Goal: Information Seeking & Learning: Learn about a topic

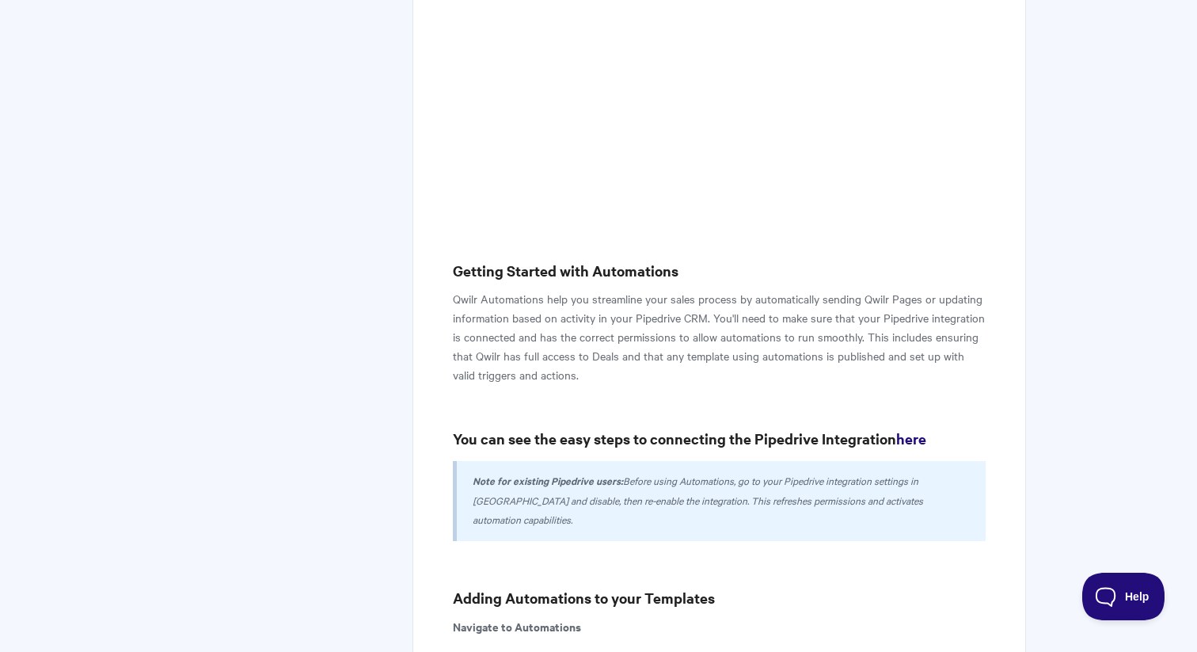
scroll to position [762, 0]
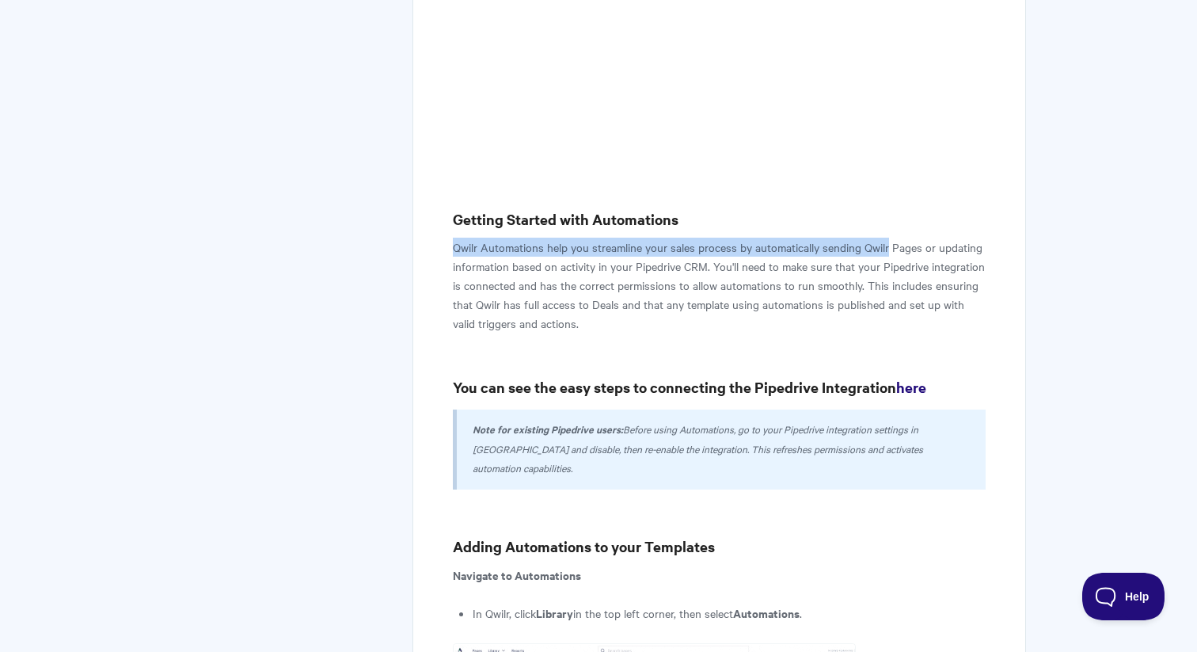
drag, startPoint x: 453, startPoint y: 211, endPoint x: 887, endPoint y: 212, distance: 434.6
click at [887, 238] on p "Qwilr Automations help you streamline your sales process by automatically sendi…" at bounding box center [719, 285] width 533 height 95
click at [757, 238] on p "Qwilr Automations help you streamline your sales process by automatically sendi…" at bounding box center [719, 285] width 533 height 95
drag, startPoint x: 454, startPoint y: 210, endPoint x: 903, endPoint y: 212, distance: 449.7
click at [903, 238] on p "Qwilr Automations help you streamline your sales process by automatically sendi…" at bounding box center [719, 285] width 533 height 95
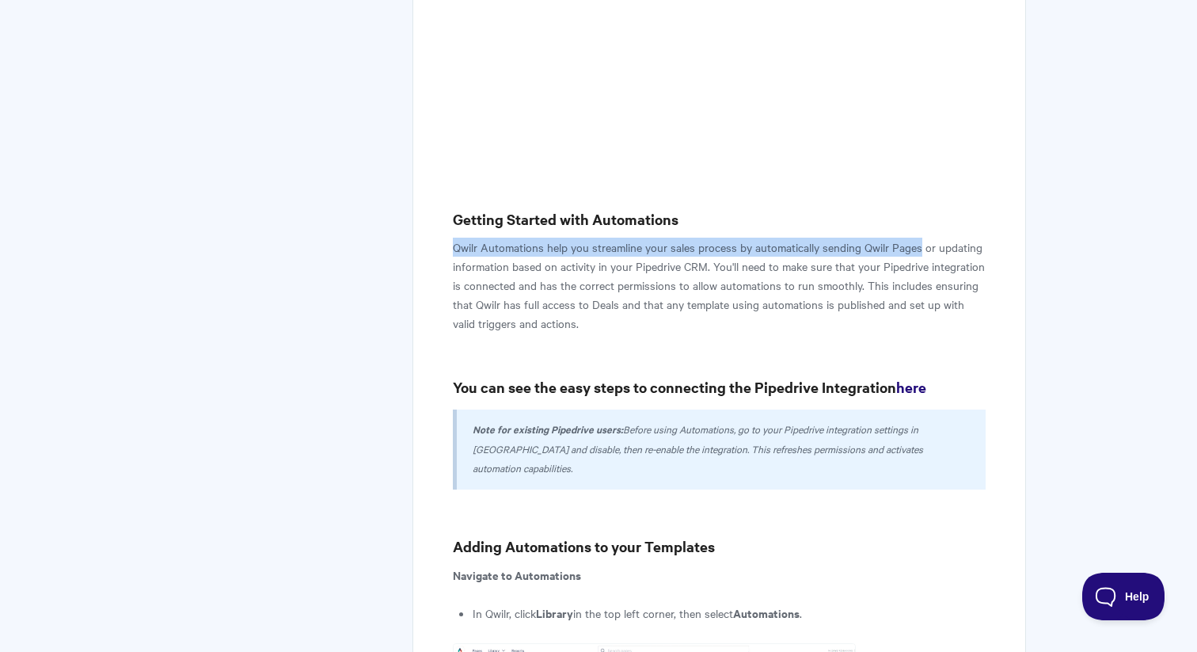
click at [922, 238] on p "Qwilr Automations help you streamline your sales process by automatically sendi…" at bounding box center [719, 285] width 533 height 95
copy p "Qwilr Automations help you streamline your sales process by automatically sendi…"
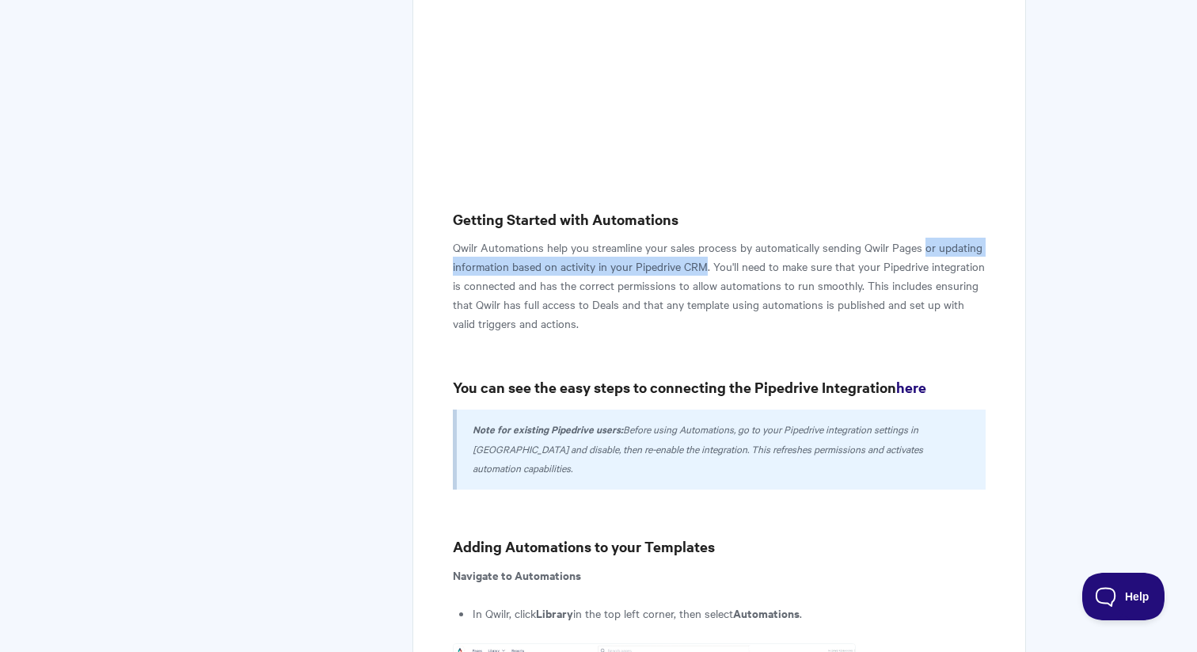
drag, startPoint x: 924, startPoint y: 211, endPoint x: 704, endPoint y: 229, distance: 220.8
click at [704, 238] on p "Qwilr Automations help you streamline your sales process by automatically sendi…" at bounding box center [719, 285] width 533 height 95
copy p "or updating information based on activity in your Pipedrive CRM"
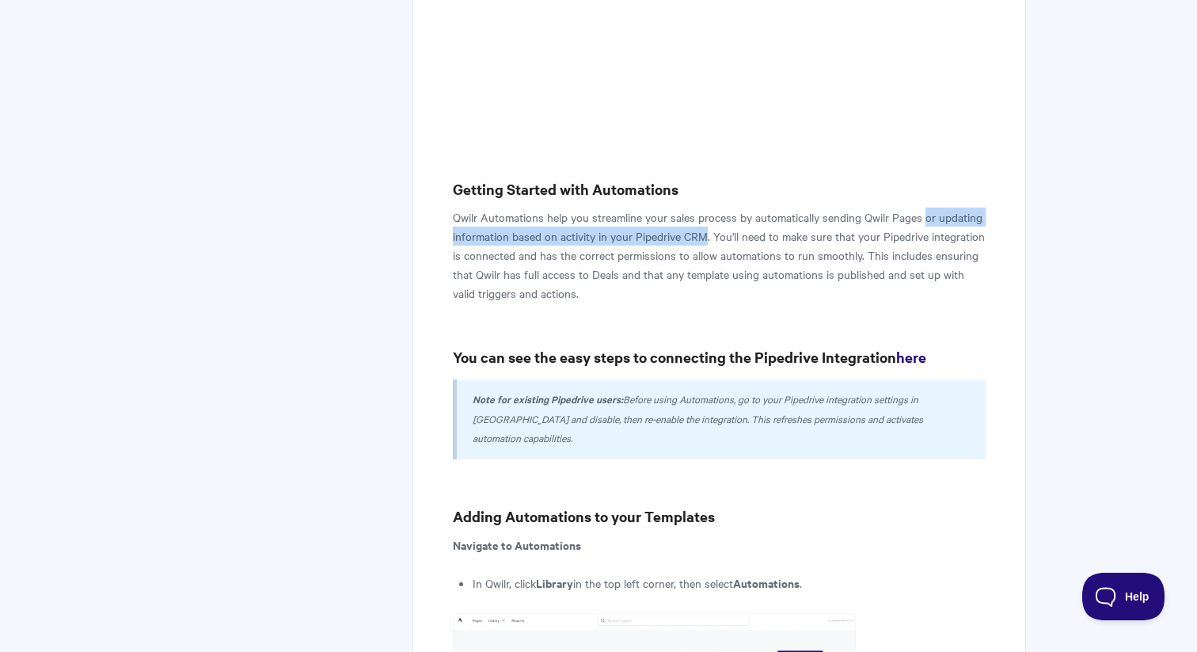
scroll to position [796, 0]
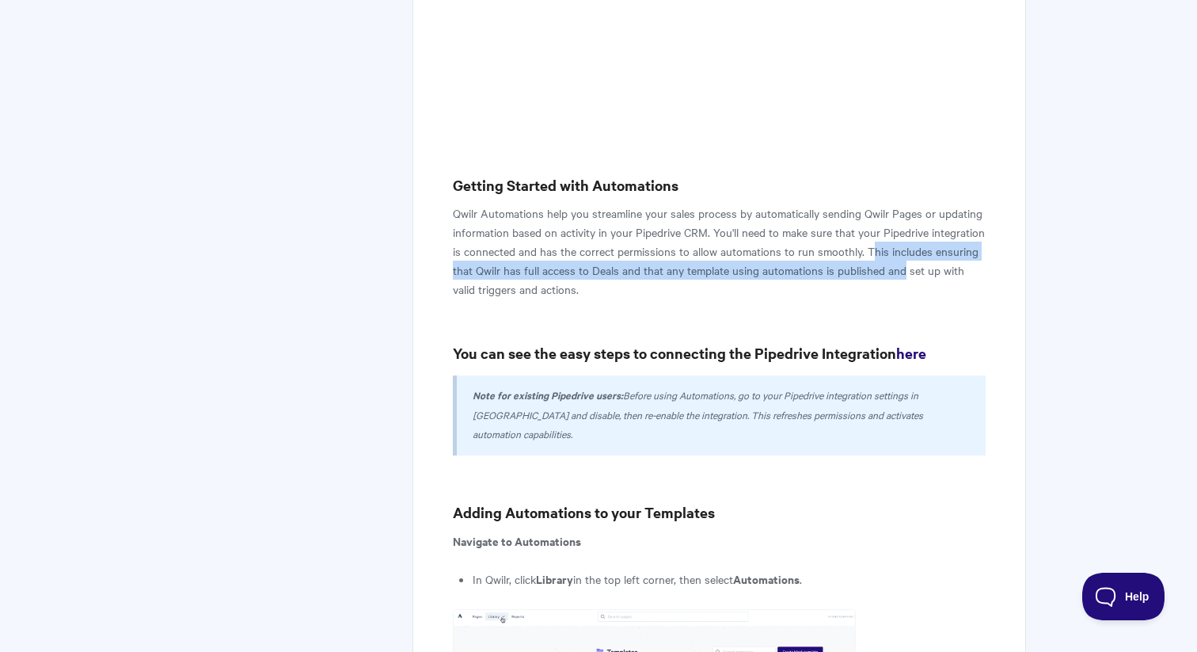
drag, startPoint x: 867, startPoint y: 214, endPoint x: 900, endPoint y: 226, distance: 35.3
click at [900, 226] on p "Qwilr Automations help you streamline your sales process by automatically sendi…" at bounding box center [719, 250] width 533 height 95
drag, startPoint x: 865, startPoint y: 214, endPoint x: 883, endPoint y: 224, distance: 20.9
click at [883, 224] on p "Qwilr Automations help you streamline your sales process by automatically sendi…" at bounding box center [719, 250] width 533 height 95
copy p "This includes ensuring that Qwilr has full access to Deals and that any templat…"
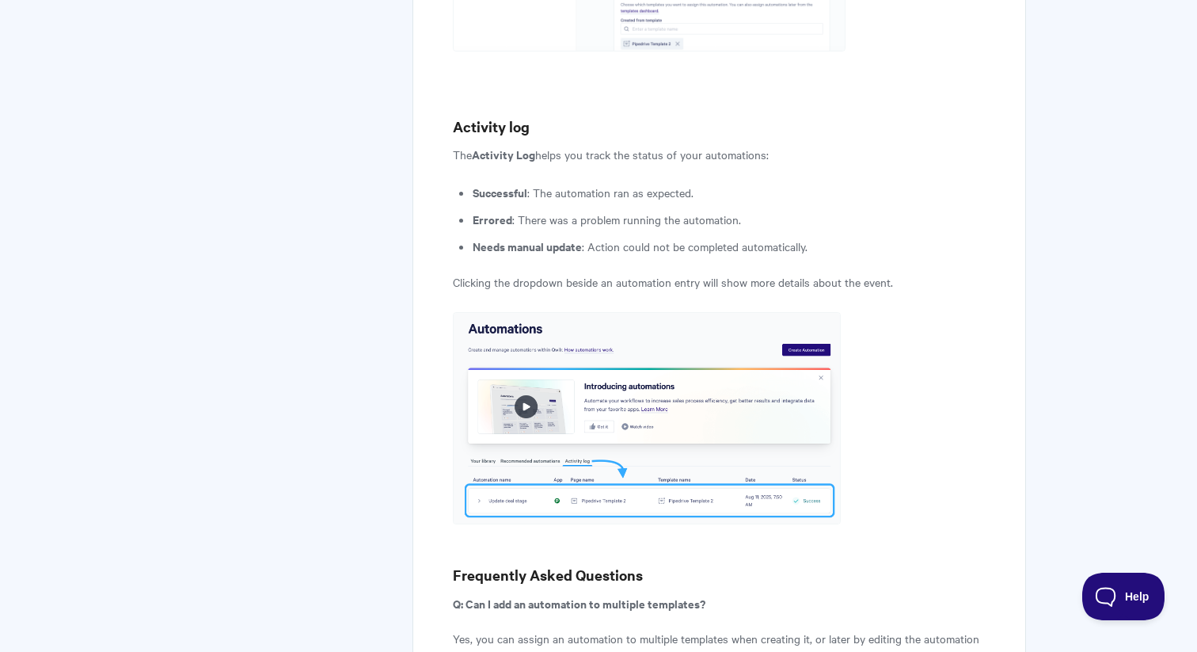
scroll to position [3735, 0]
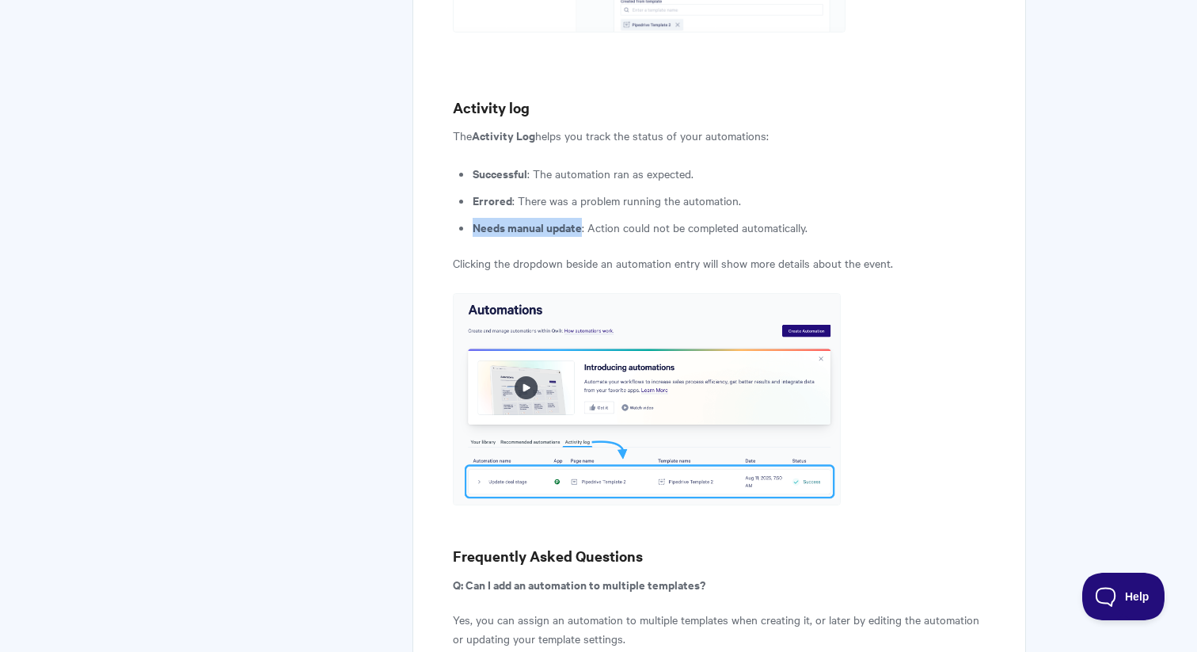
drag, startPoint x: 473, startPoint y: 166, endPoint x: 581, endPoint y: 172, distance: 107.8
click at [581, 219] on strong "Needs manual update" at bounding box center [527, 227] width 109 height 17
copy strong "Needs manual update"
click at [682, 218] on li "Needs manual update : Action could not be completed automatically." at bounding box center [729, 227] width 513 height 19
drag, startPoint x: 473, startPoint y: 169, endPoint x: 787, endPoint y: 173, distance: 314.3
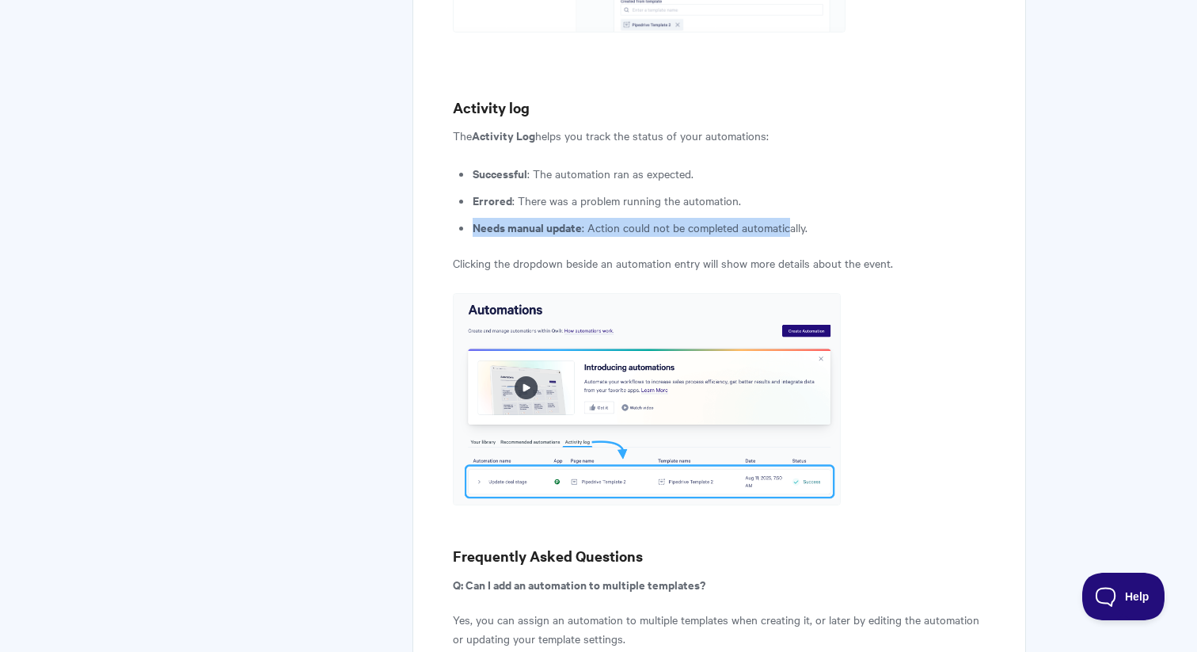
click at [787, 218] on li "Needs manual update : Action could not be completed automatically." at bounding box center [729, 227] width 513 height 19
click at [835, 218] on li "Needs manual update : Action could not be completed automatically." at bounding box center [729, 227] width 513 height 19
copy li "Needs manual update : Action could not be completed automatically."
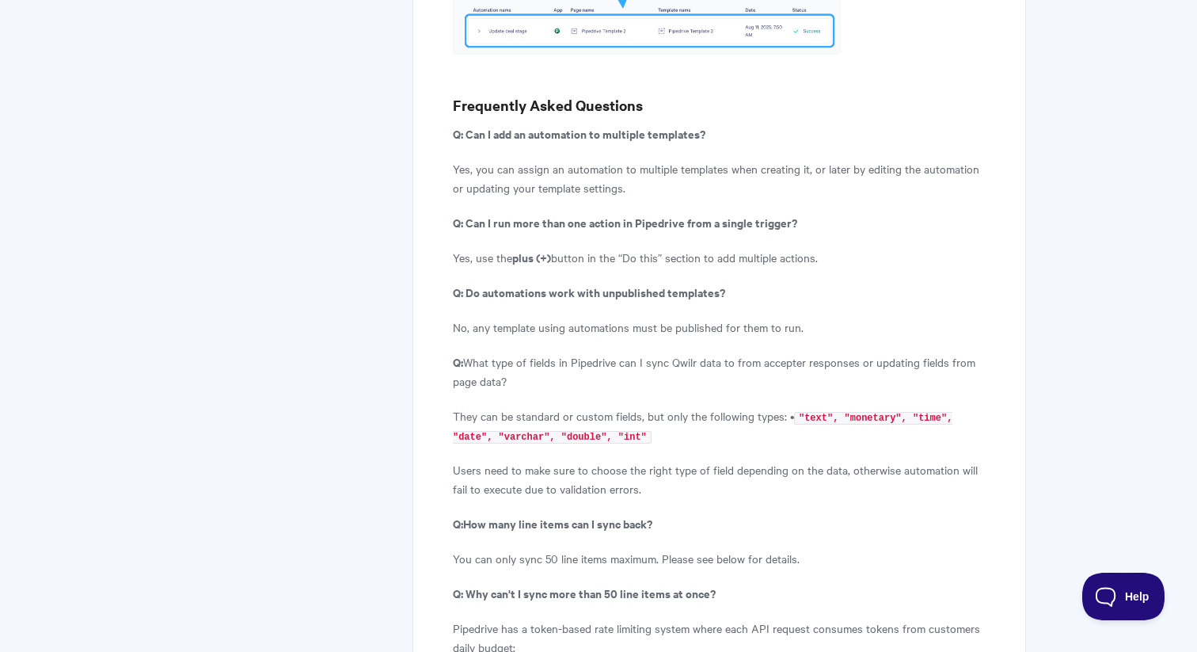
scroll to position [4187, 0]
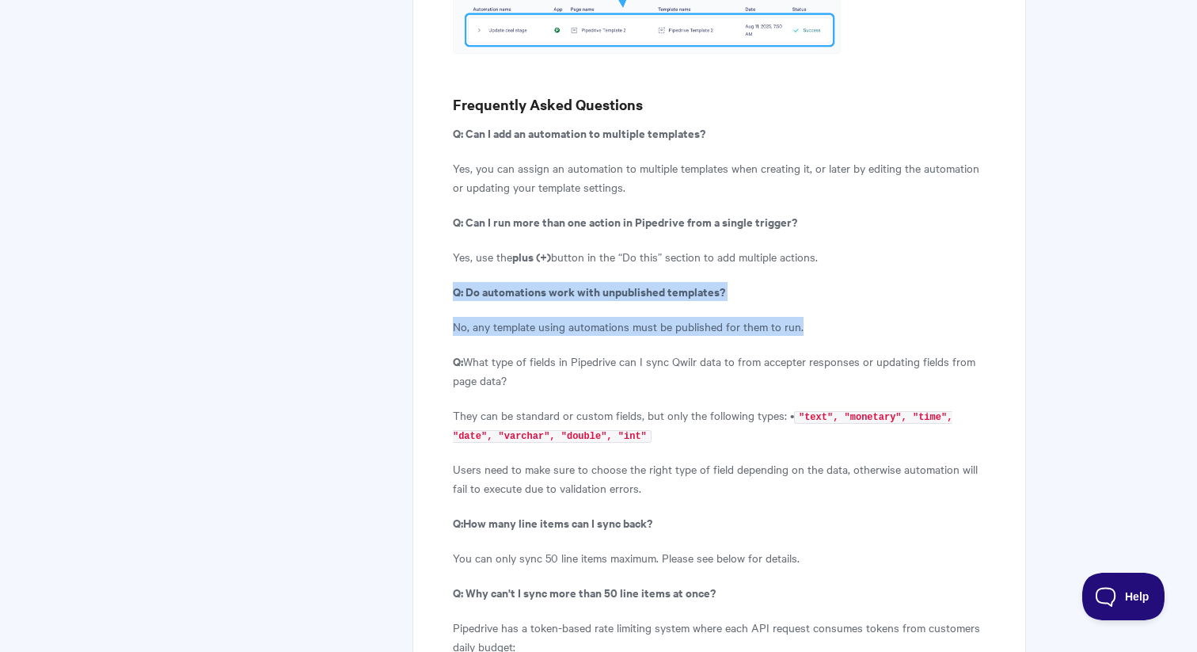
drag, startPoint x: 453, startPoint y: 233, endPoint x: 808, endPoint y: 270, distance: 356.6
copy article "Q: Do automations work with unpublished templates? No, any template using autom…"
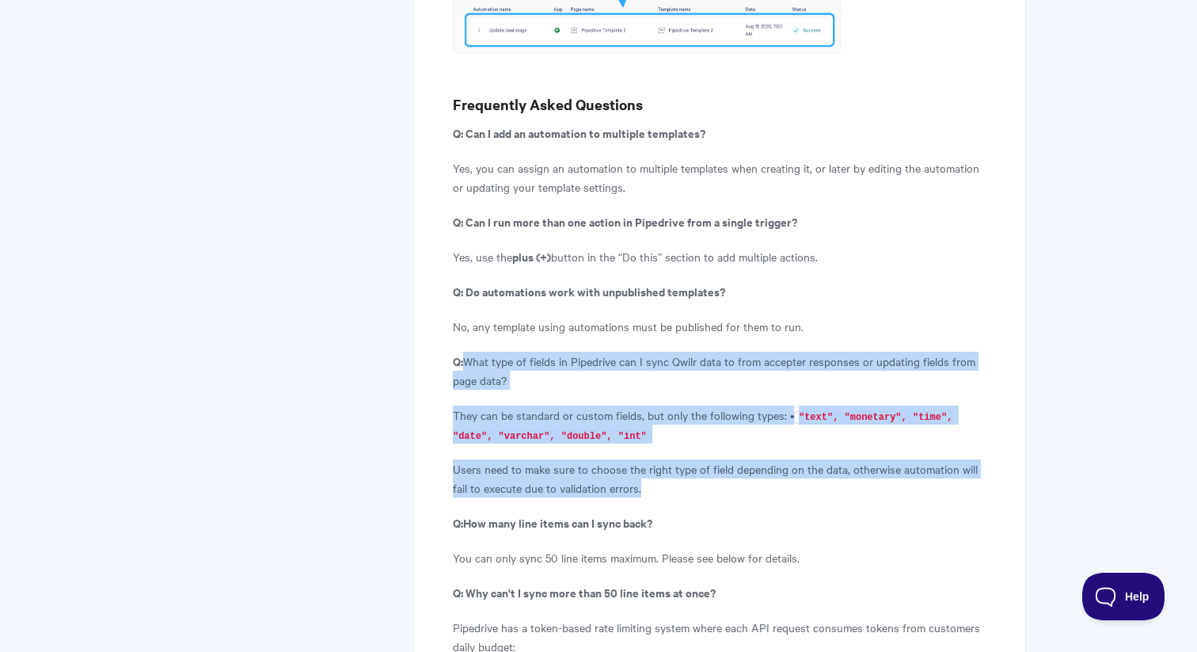
drag, startPoint x: 467, startPoint y: 302, endPoint x: 688, endPoint y: 419, distance: 249.7
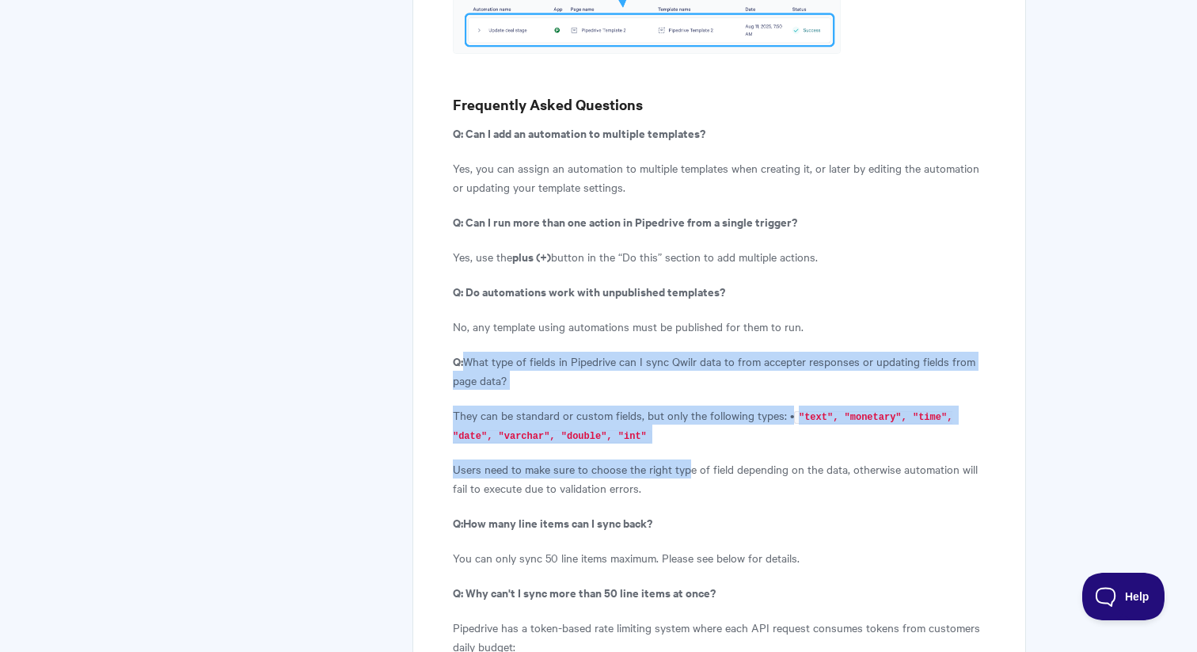
click at [577, 352] on p "Q: What type of fields in Pipedrive can I sync Qwilr data to from accepter resp…" at bounding box center [719, 371] width 533 height 38
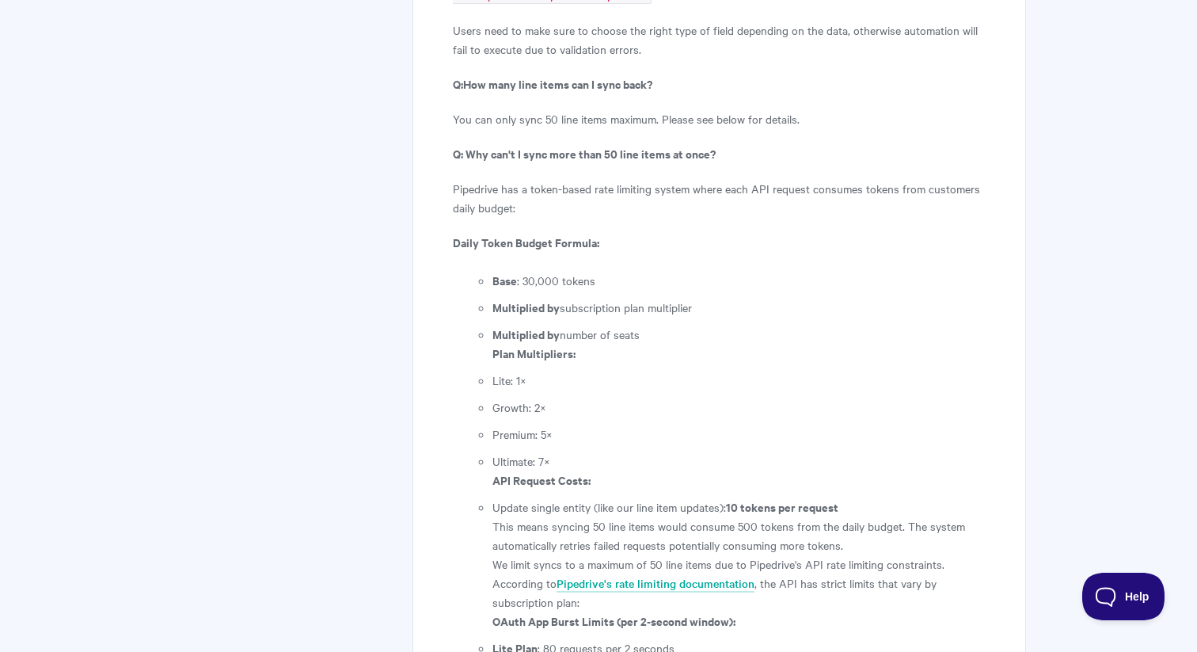
scroll to position [4624, 0]
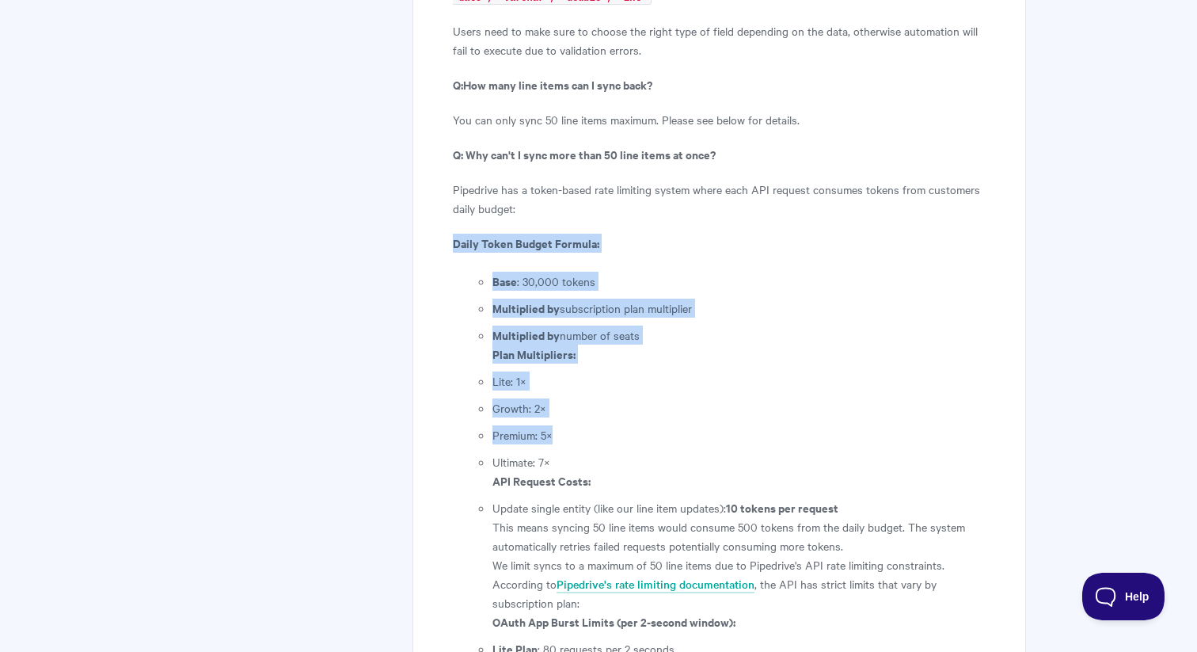
drag, startPoint x: 453, startPoint y: 184, endPoint x: 601, endPoint y: 386, distance: 250.3
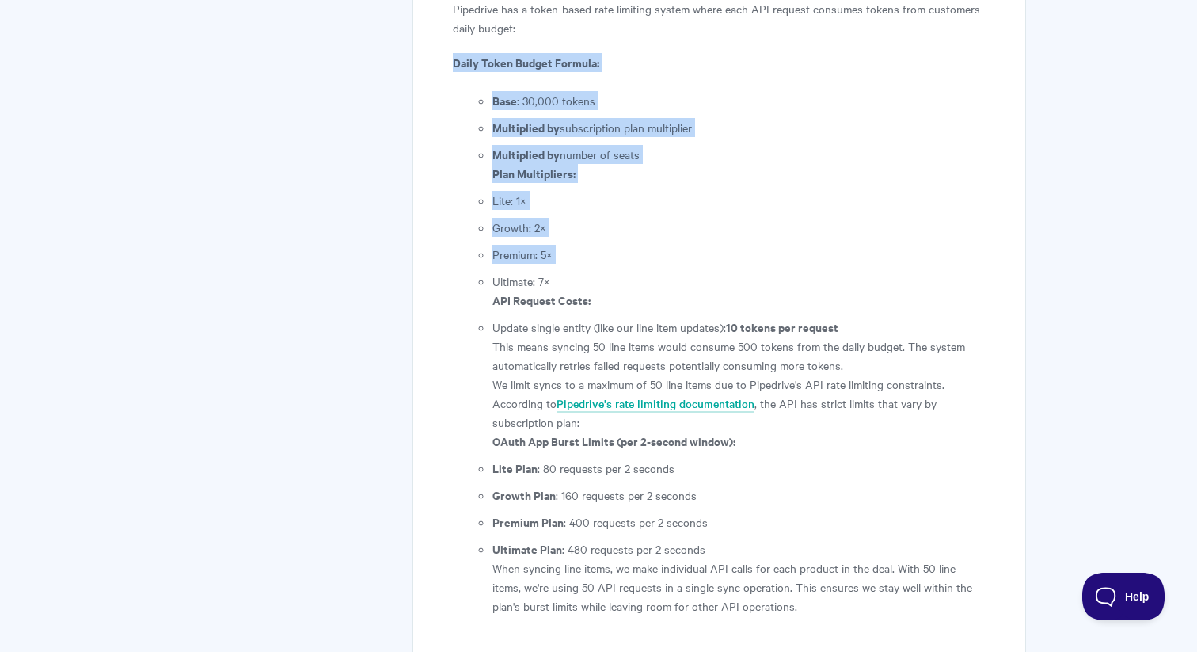
scroll to position [4894, 0]
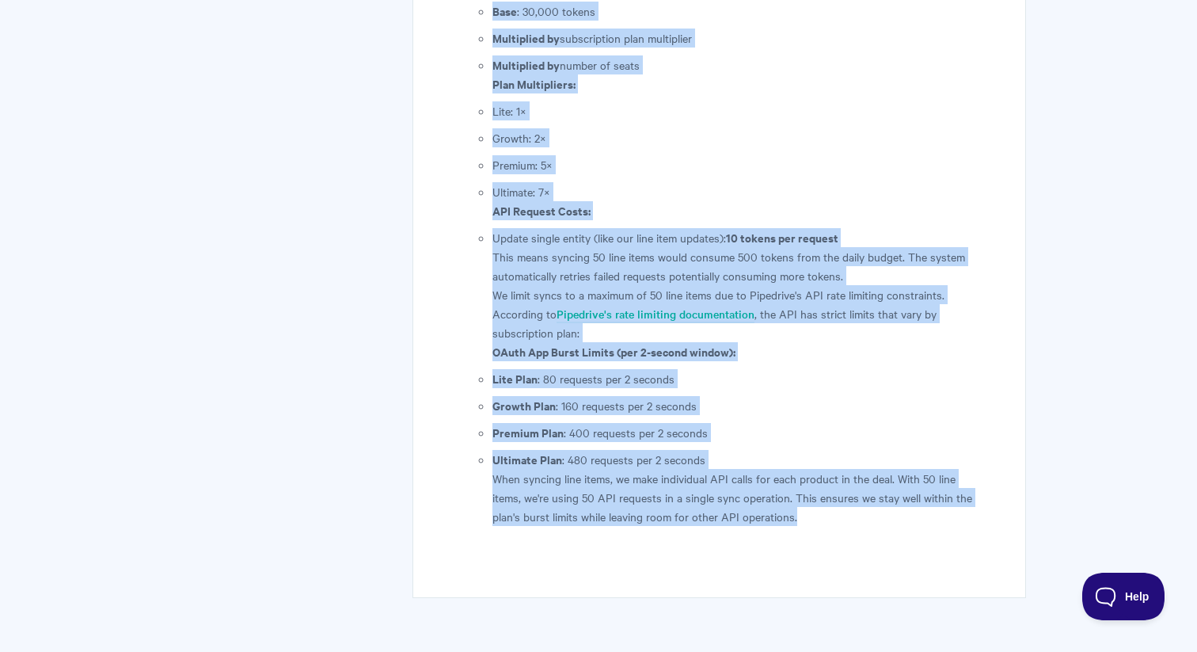
click at [803, 469] on p "When syncing line items, we make individual API calls for each product in the d…" at bounding box center [738, 497] width 493 height 57
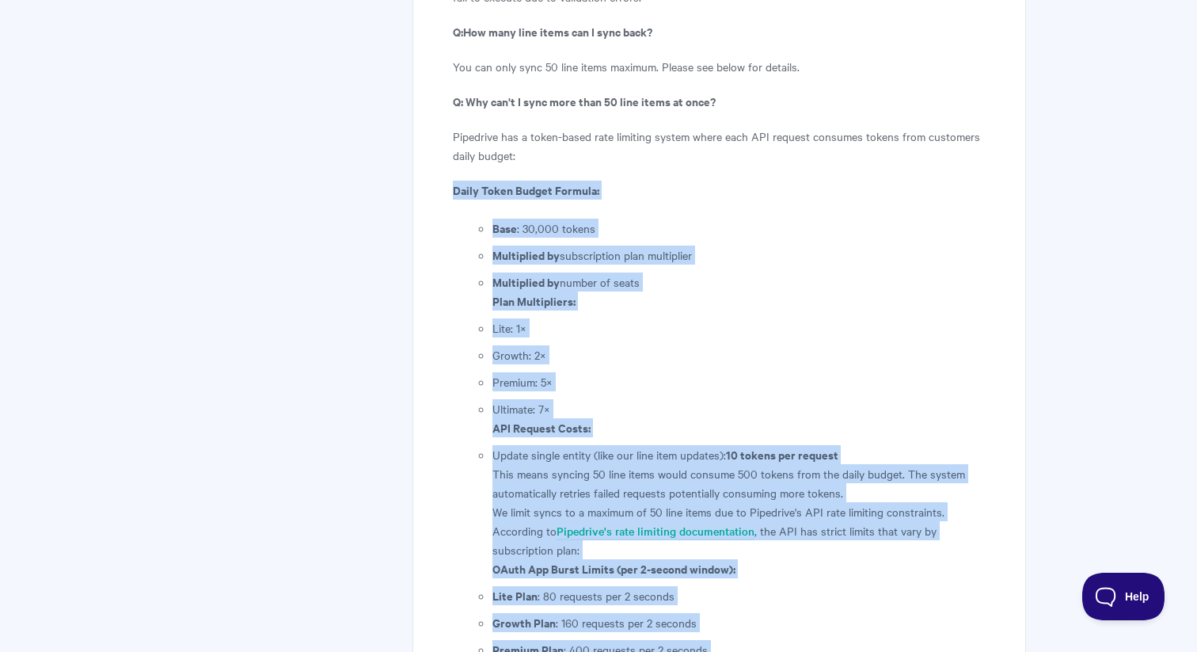
scroll to position [4669, 0]
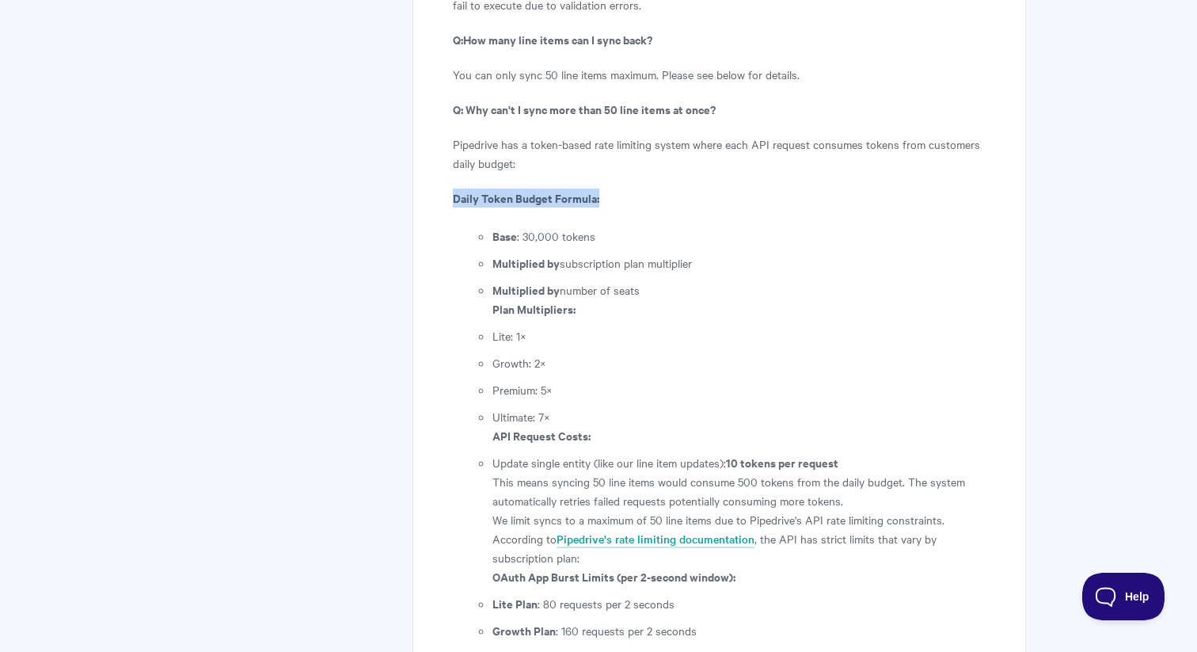
drag, startPoint x: 451, startPoint y: 139, endPoint x: 681, endPoint y: 142, distance: 229.6
copy strong "Daily Token Budget Formula:"
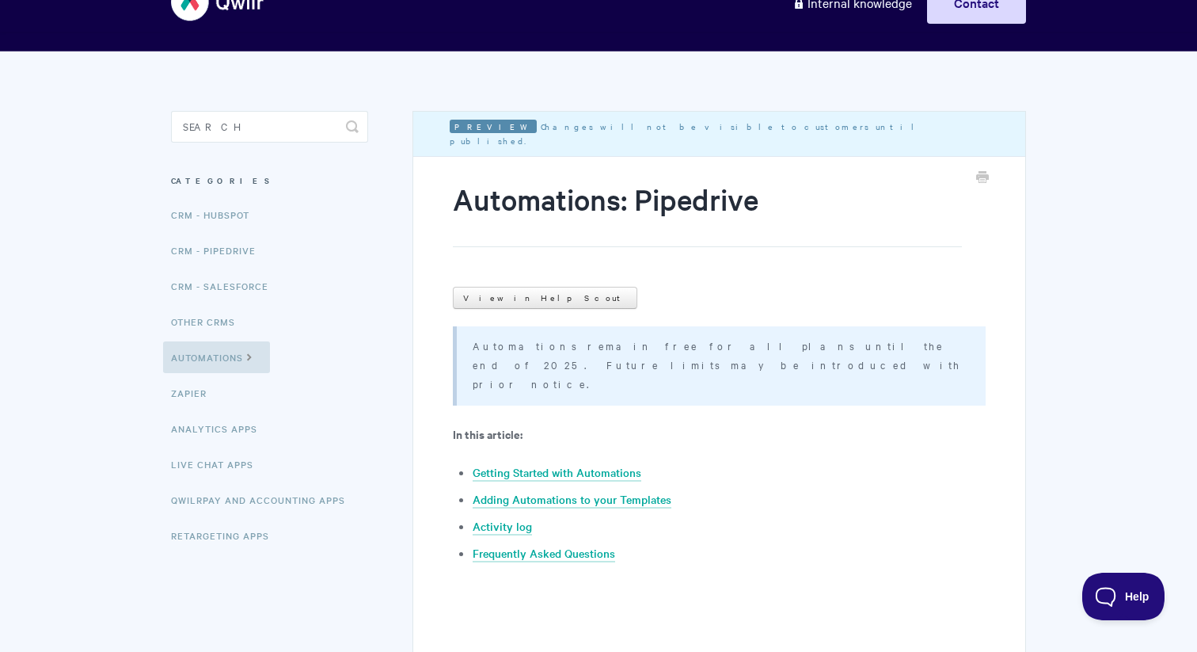
scroll to position [0, 0]
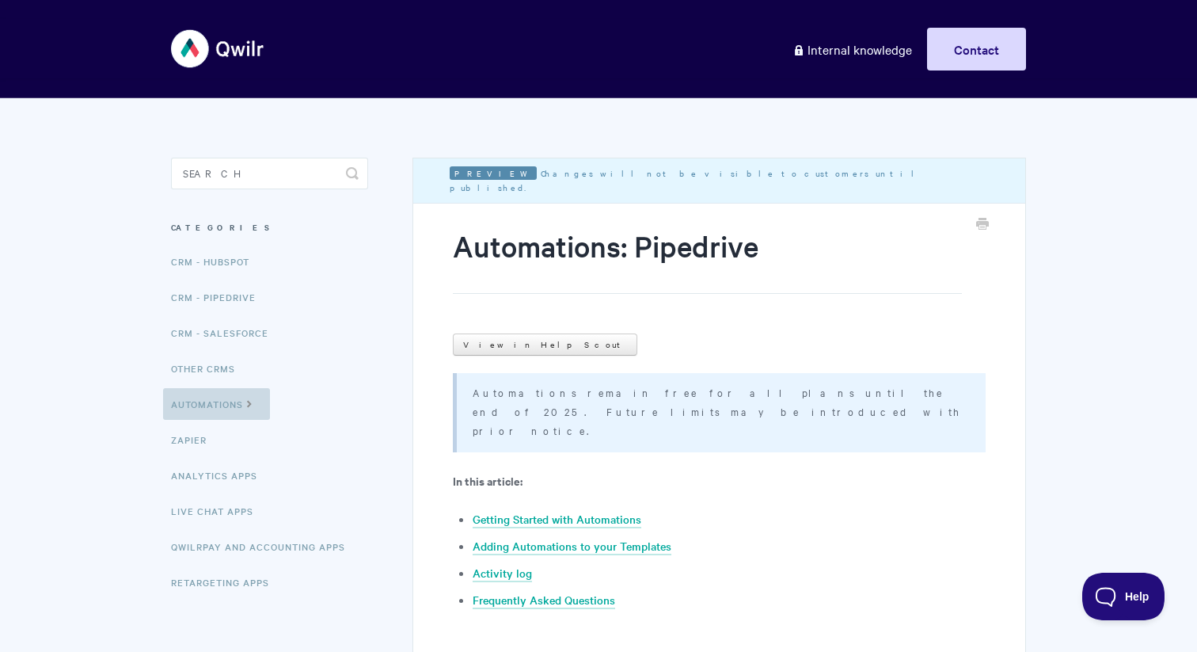
click at [227, 409] on link "Automations" at bounding box center [216, 404] width 107 height 32
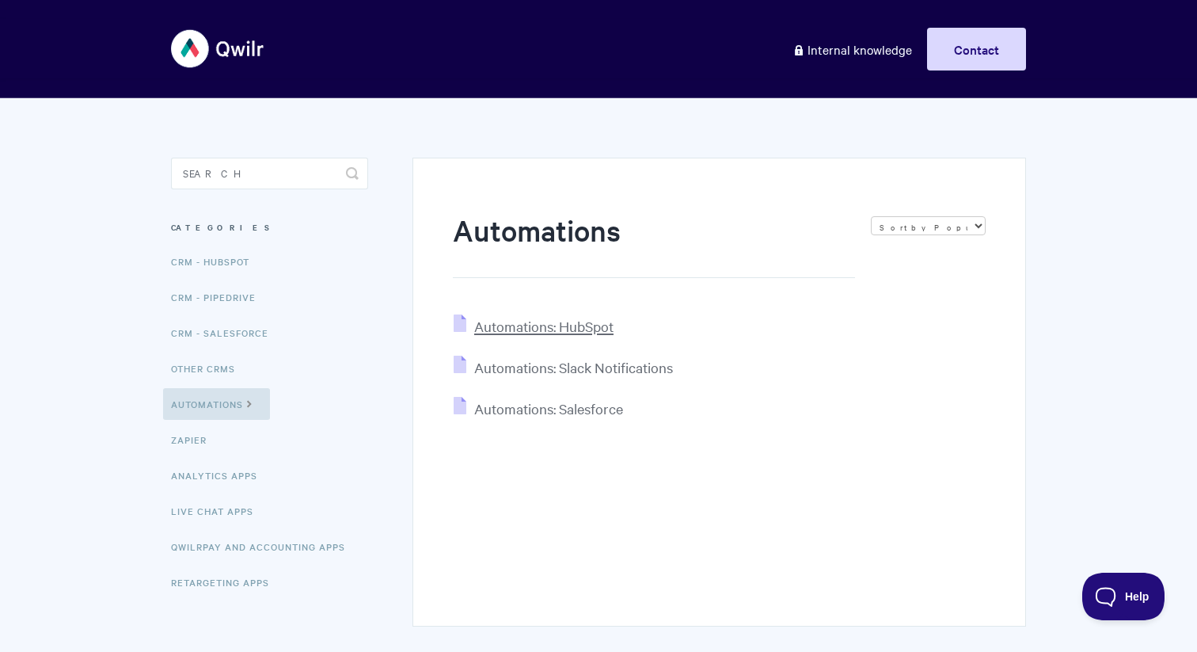
click at [579, 324] on span "Automations: HubSpot" at bounding box center [543, 326] width 139 height 18
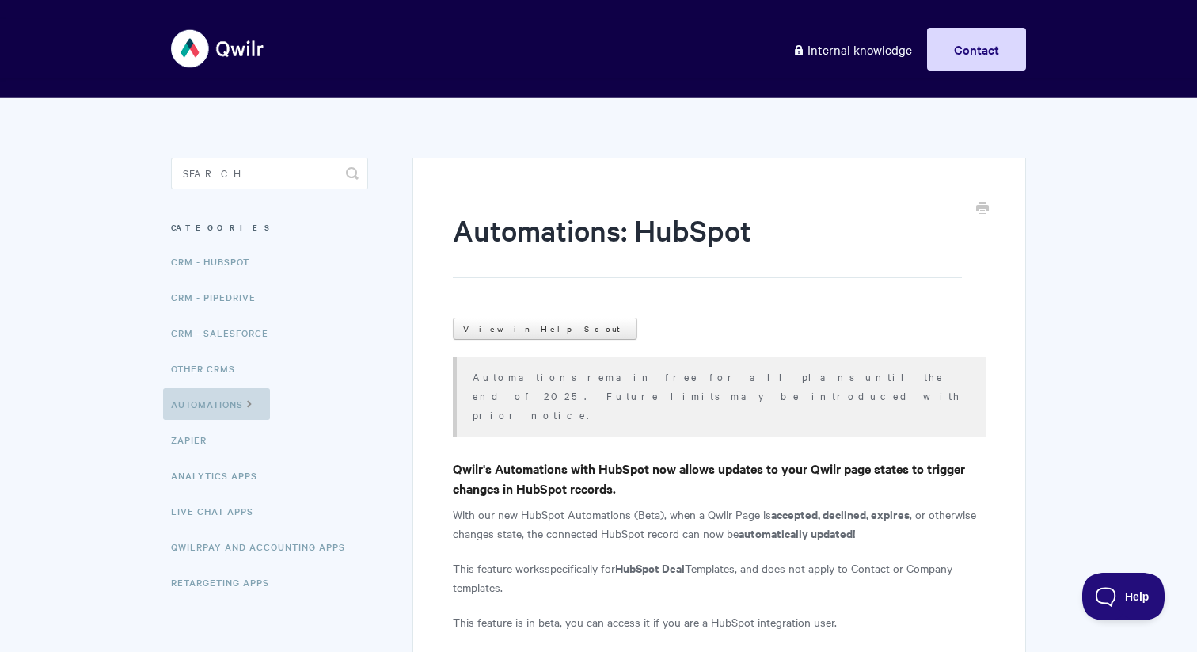
click at [231, 409] on link "Automations" at bounding box center [216, 404] width 107 height 32
